Goal: Information Seeking & Learning: Learn about a topic

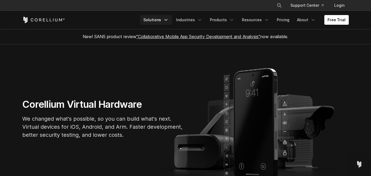
click at [168, 18] on icon "Navigation Menu" at bounding box center [165, 19] width 5 height 5
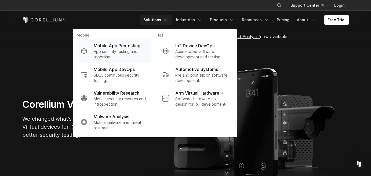
click at [139, 45] on p "Mobile App Pentesting" at bounding box center [117, 45] width 47 height 6
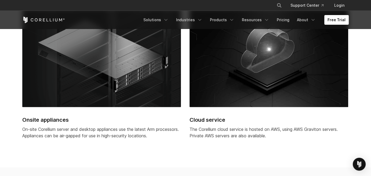
scroll to position [1448, 0]
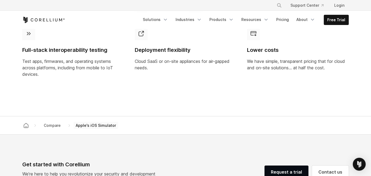
scroll to position [456, 0]
